Goal: Task Accomplishment & Management: Manage account settings

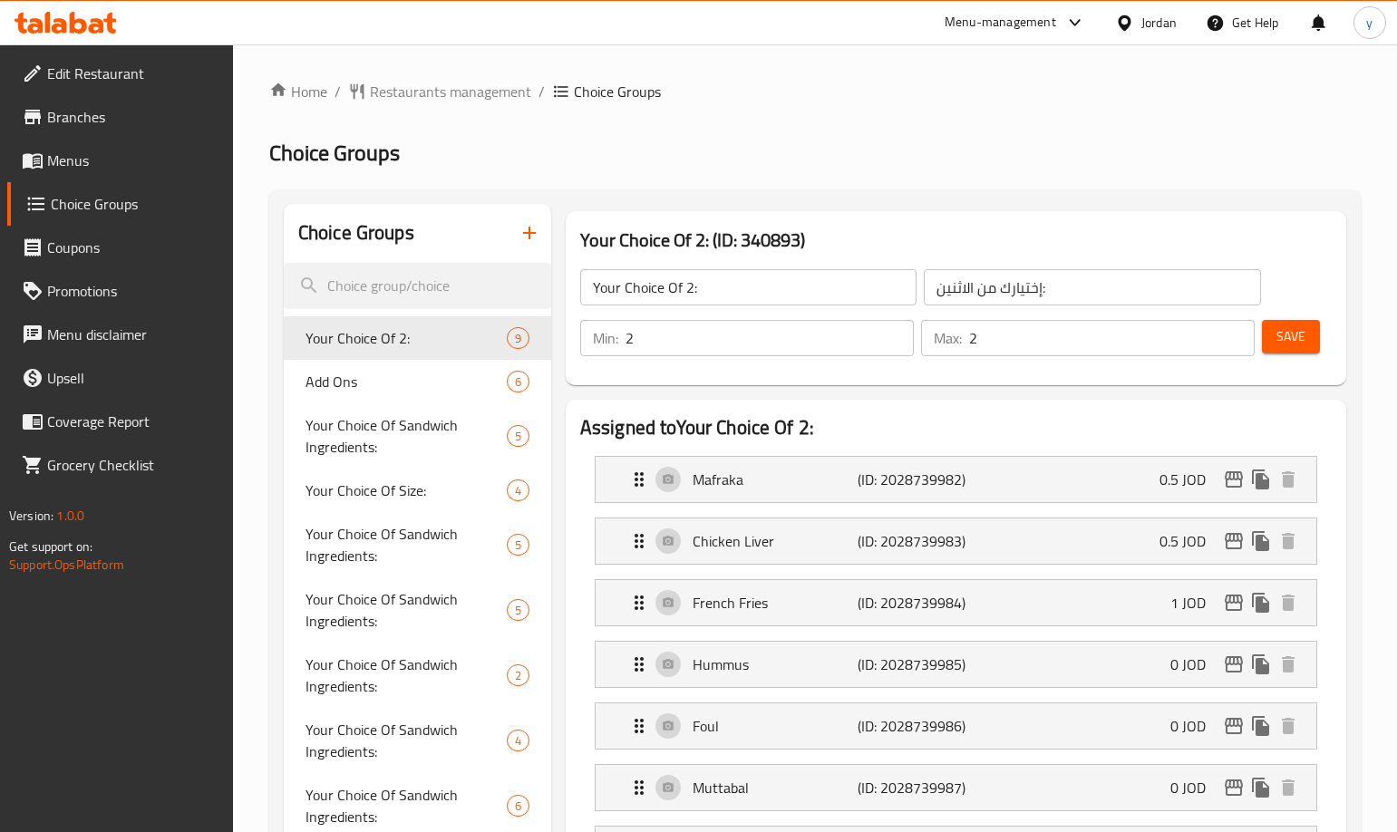
click at [122, 203] on span "Choice Groups" at bounding box center [135, 204] width 168 height 22
click at [98, 151] on span "Menus" at bounding box center [132, 161] width 171 height 22
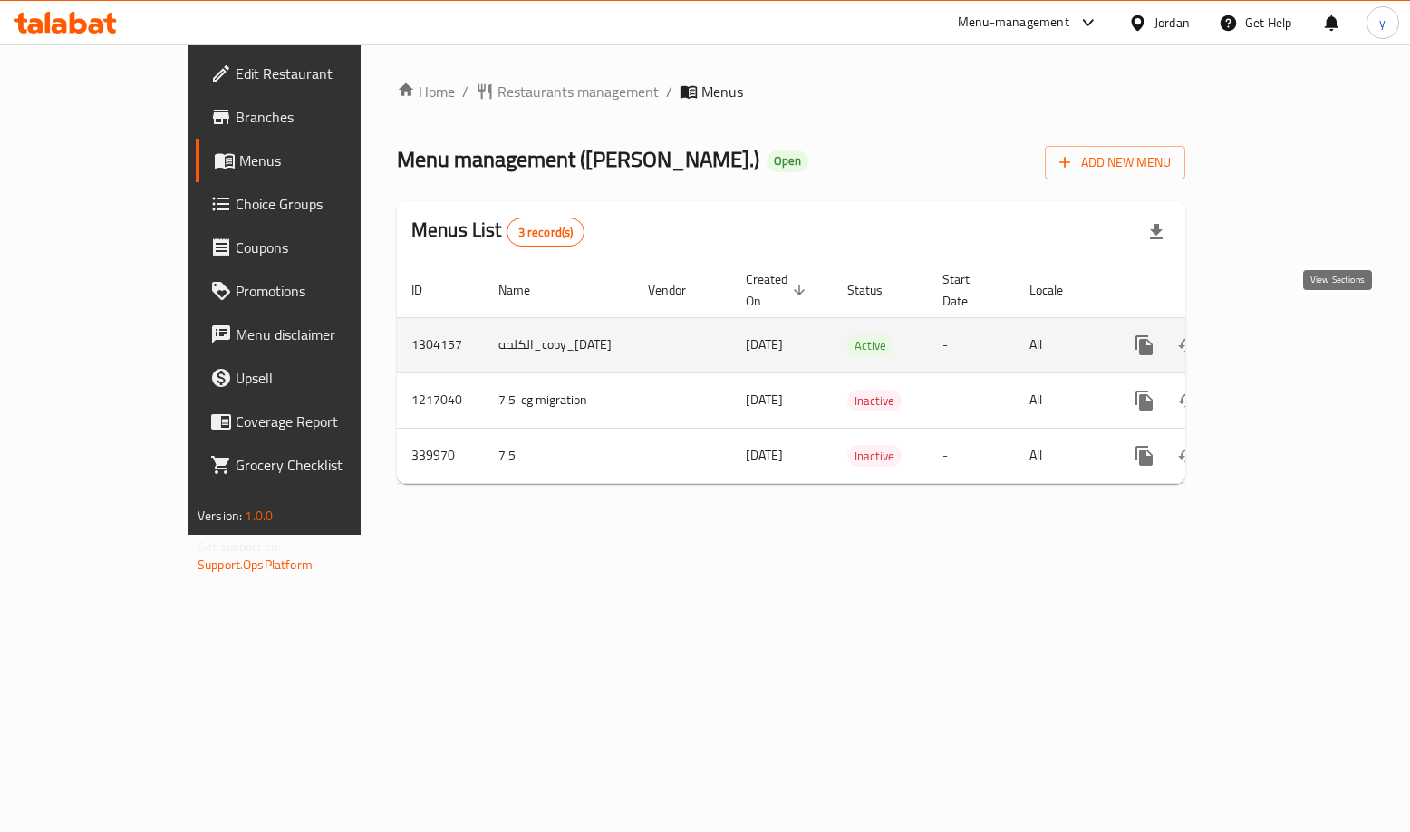
click at [1283, 337] on icon "enhanced table" at bounding box center [1275, 345] width 16 height 16
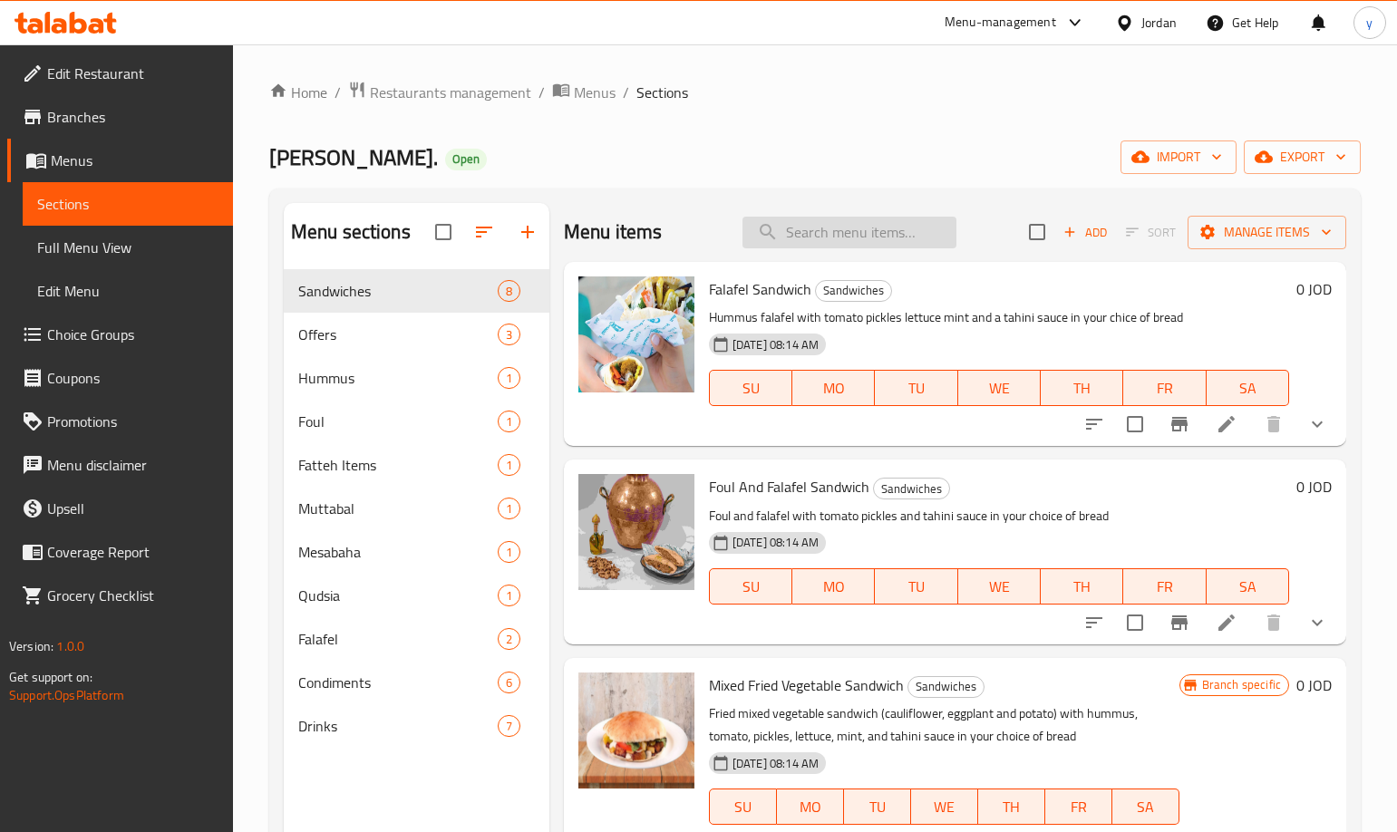
click at [818, 238] on input "search" at bounding box center [849, 233] width 214 height 32
paste input "ساندويش مفركة بيض و بطاطا"
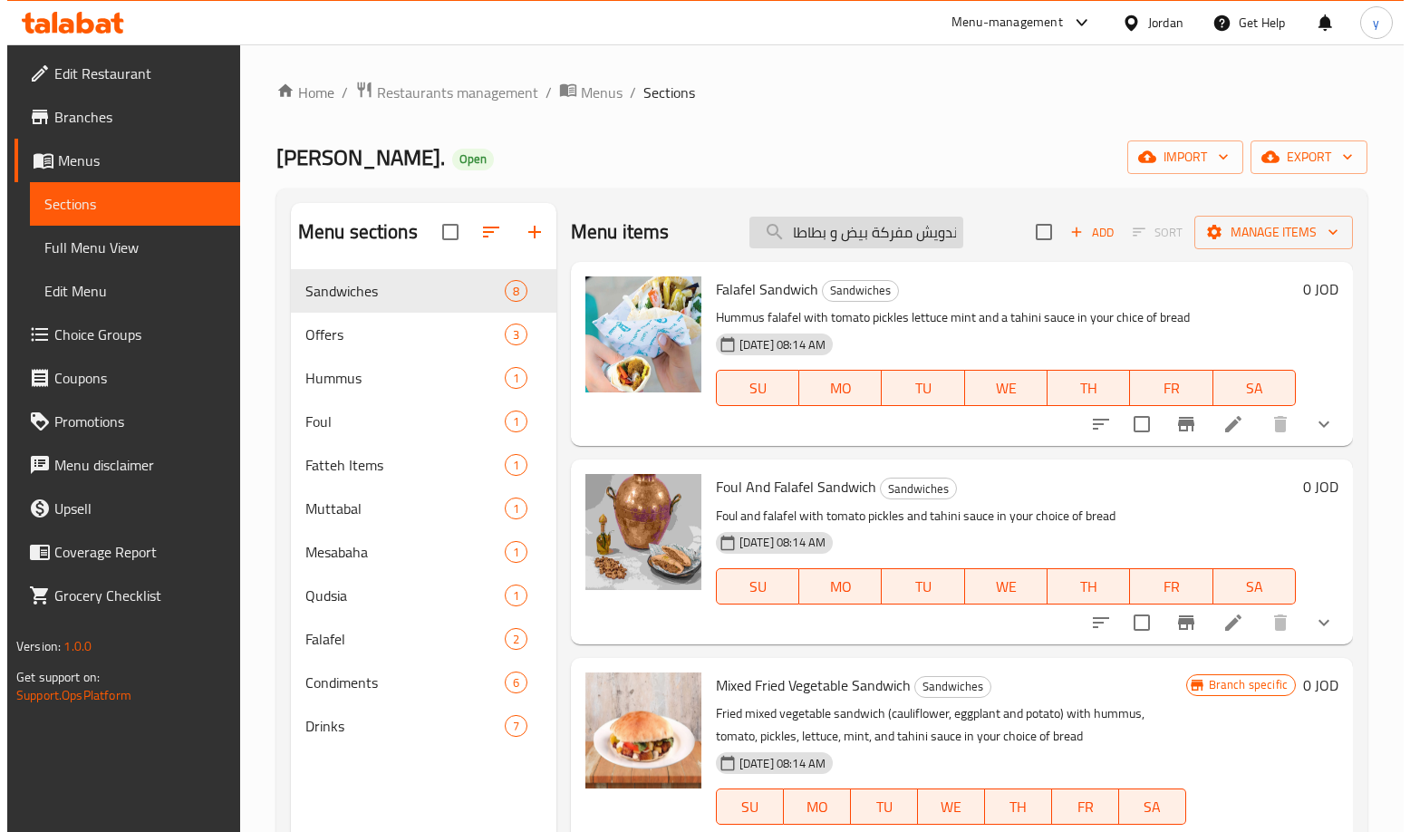
scroll to position [0, 20]
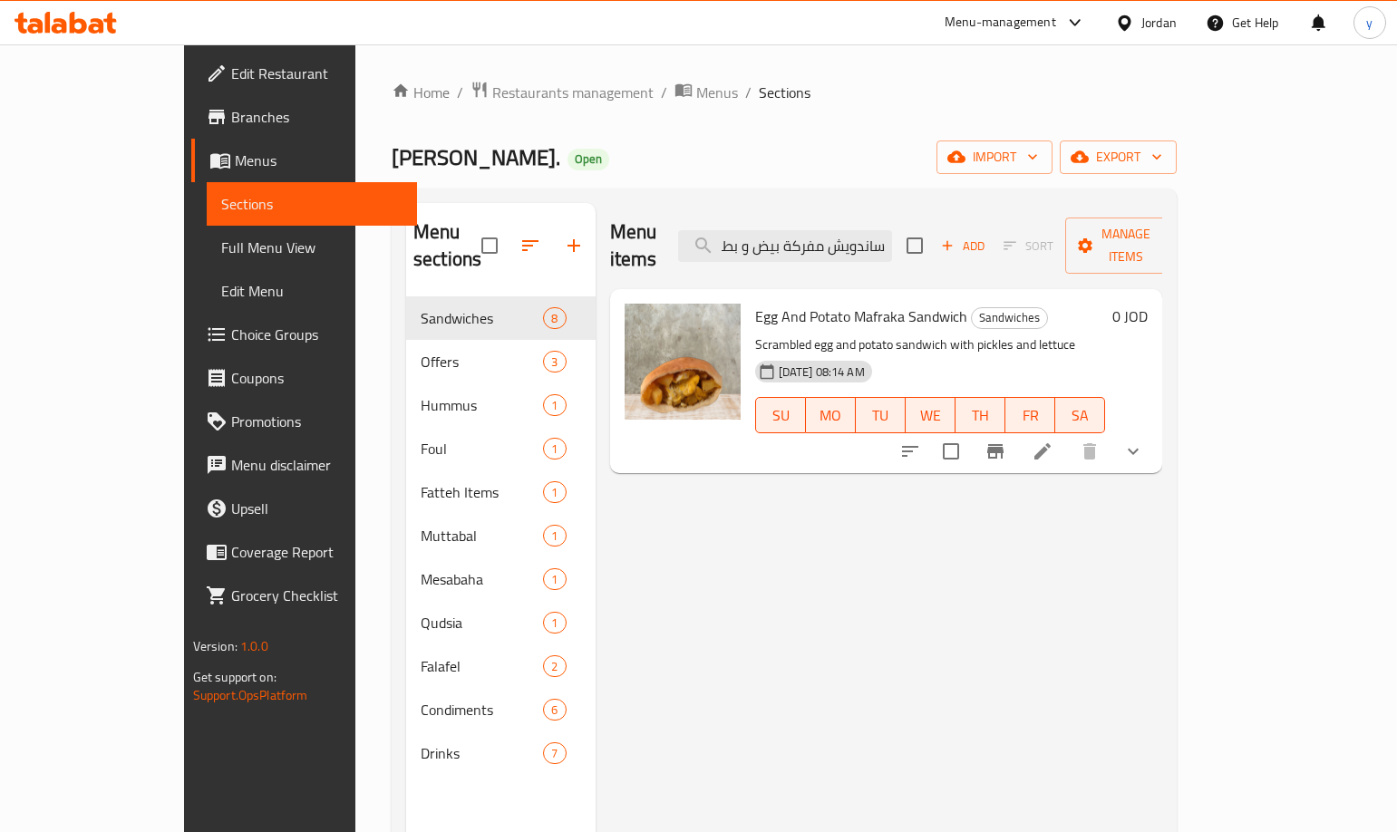
type input "ساندويش مفركة بيض و بطاطا"
click at [1050, 443] on icon at bounding box center [1042, 451] width 16 height 16
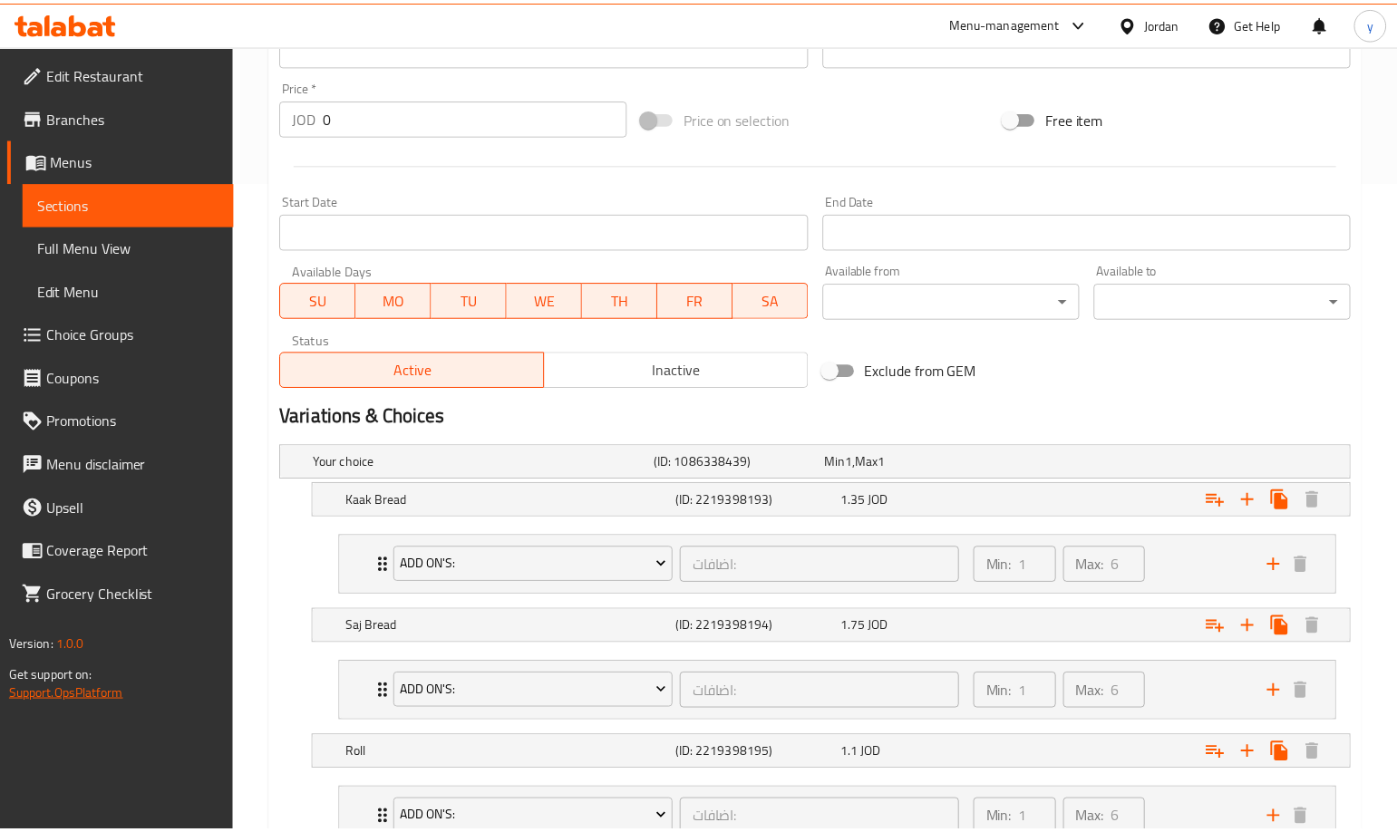
scroll to position [918, 0]
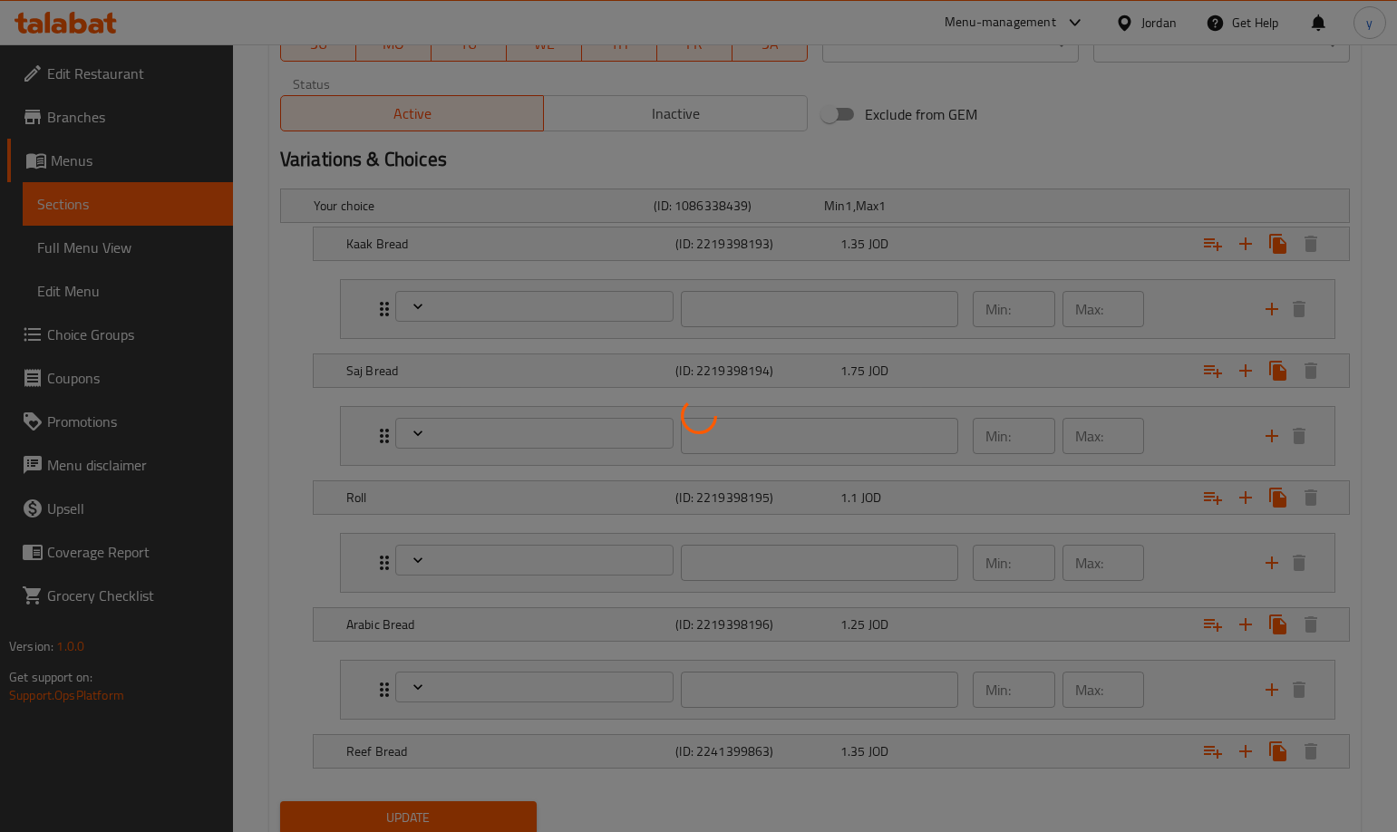
scroll to position [971, 0]
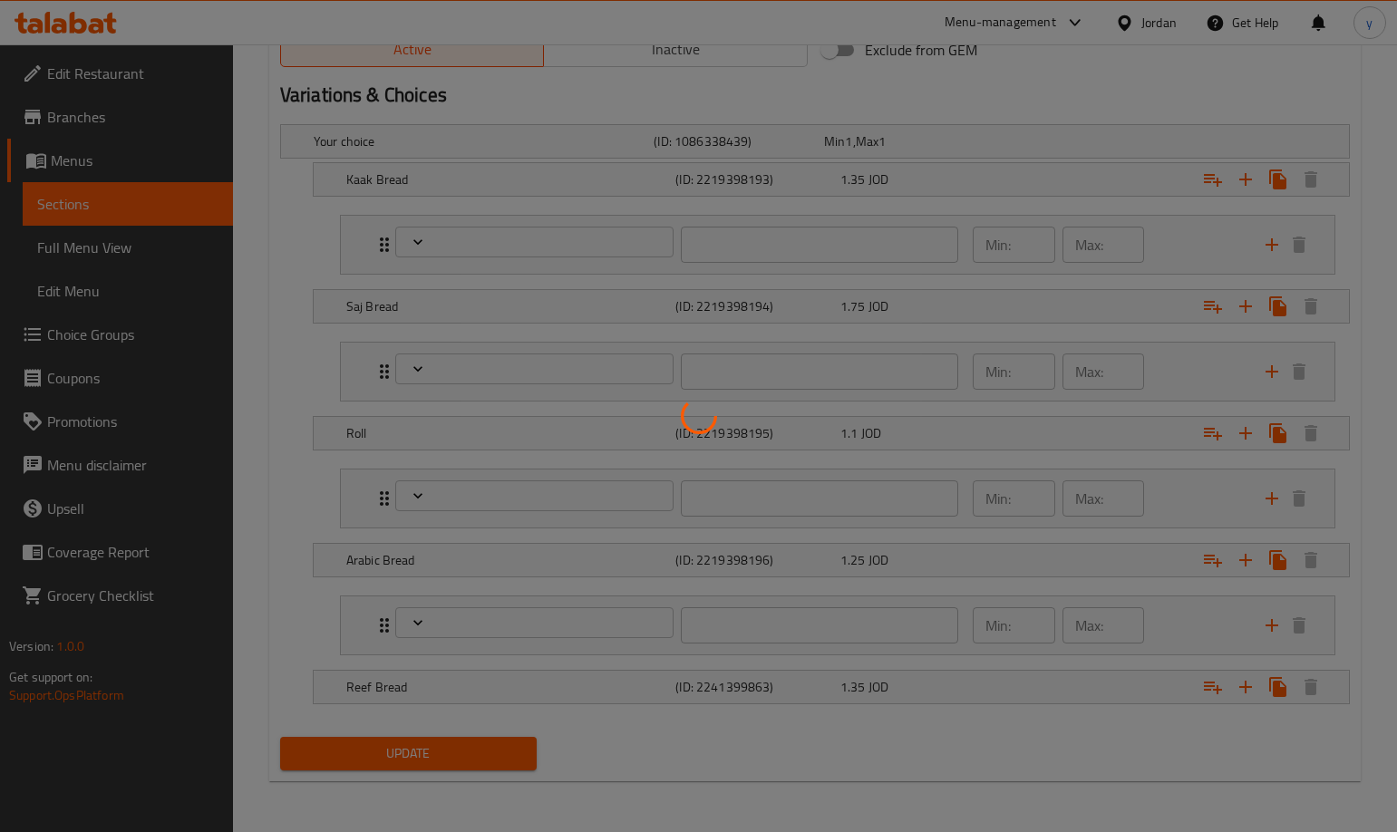
type input "اضافات:"
type input "1"
type input "6"
type input "اضافات:"
type input "1"
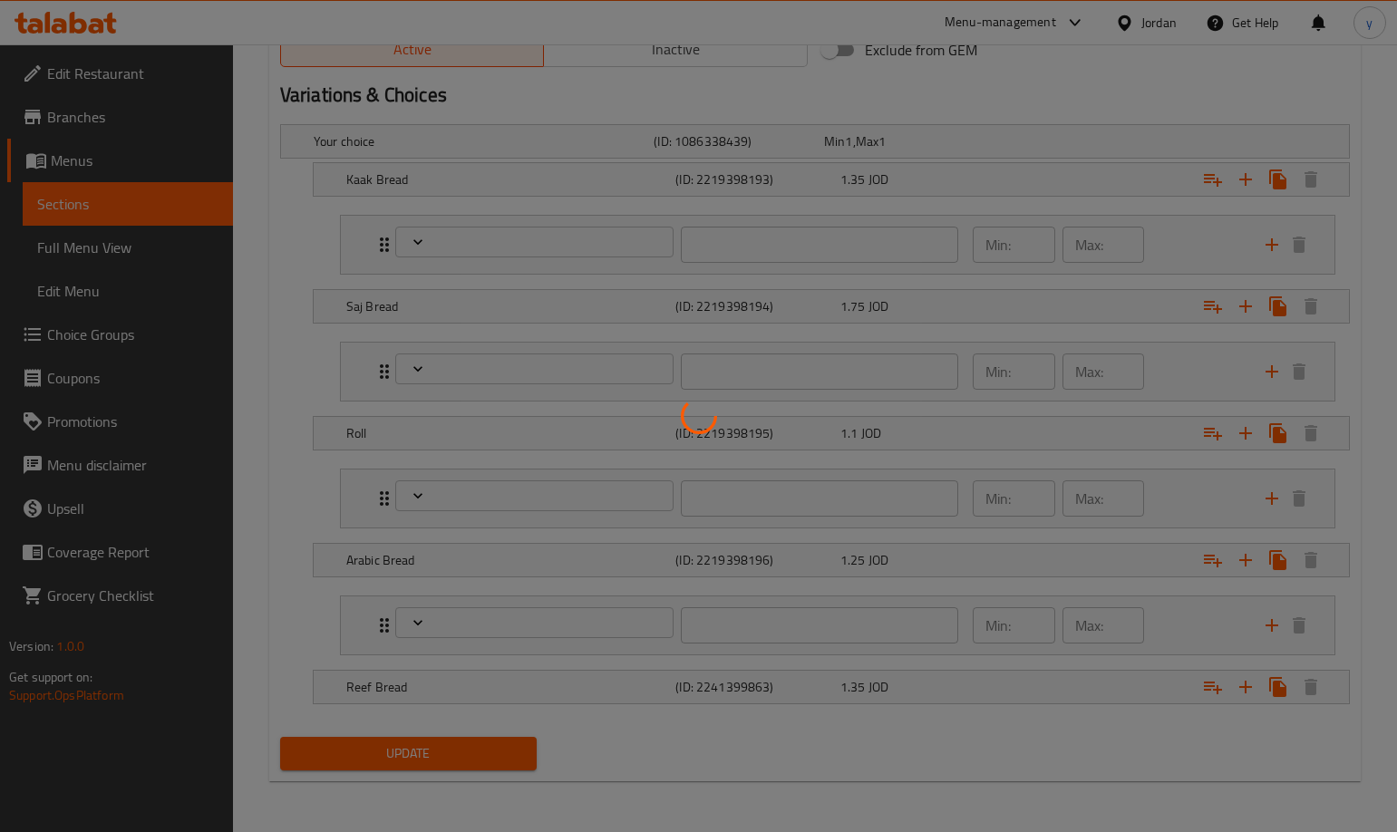
type input "6"
type input "اضافات:"
type input "1"
type input "6"
type input "اضافات:"
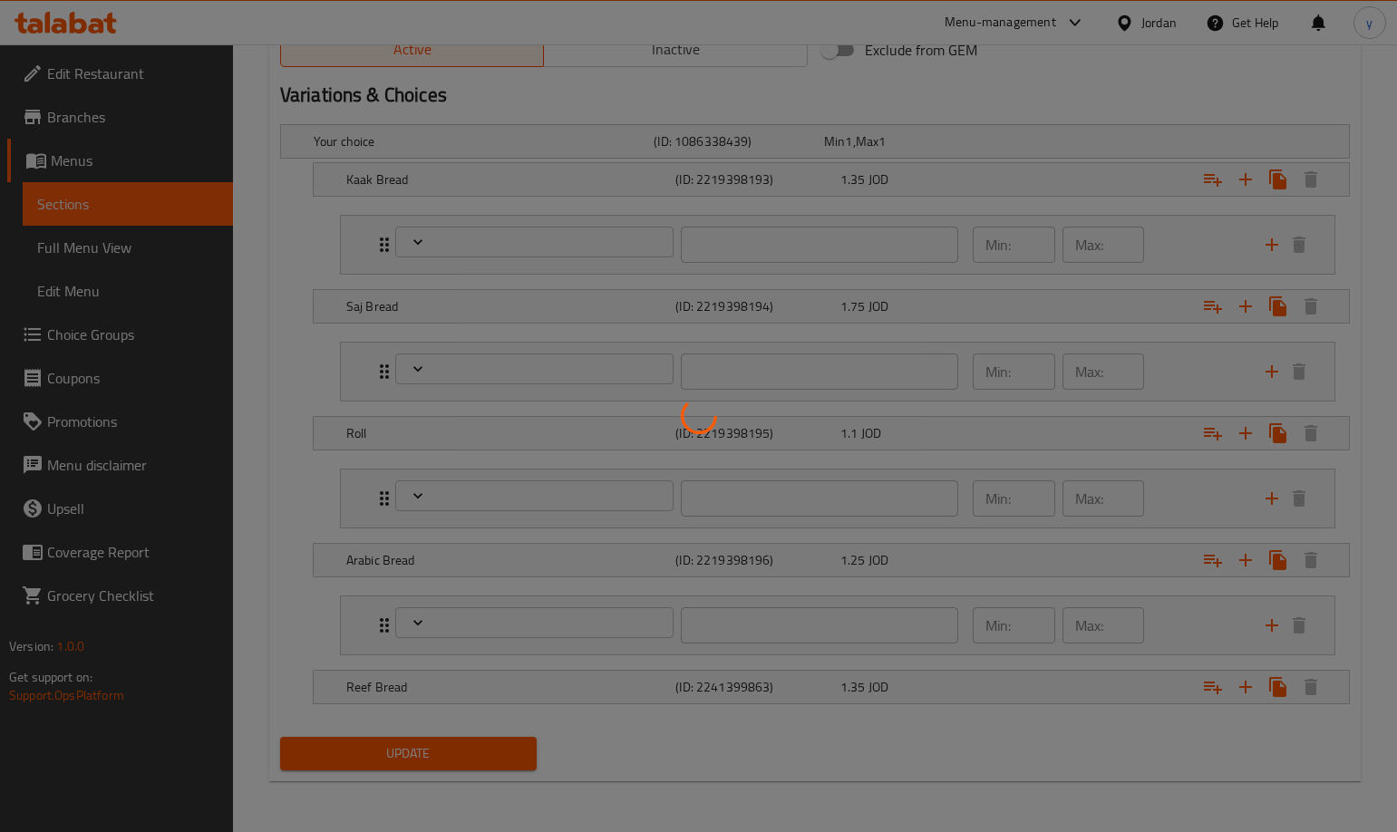
type input "1"
type input "6"
